Goal: Information Seeking & Learning: Learn about a topic

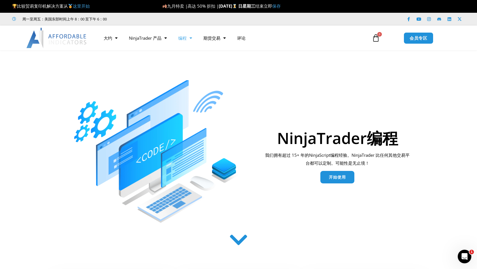
click at [339, 177] on span "开始使用" at bounding box center [337, 178] width 17 height 4
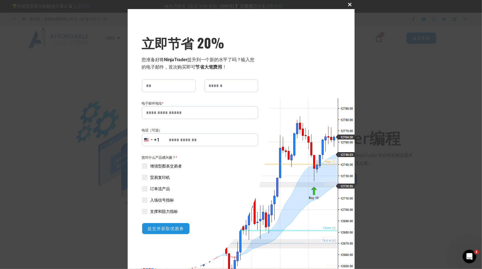
click at [346, 4] on span "立即弹出窗口节省 20%" at bounding box center [349, 4] width 9 height 3
